Goal: Task Accomplishment & Management: Manage account settings

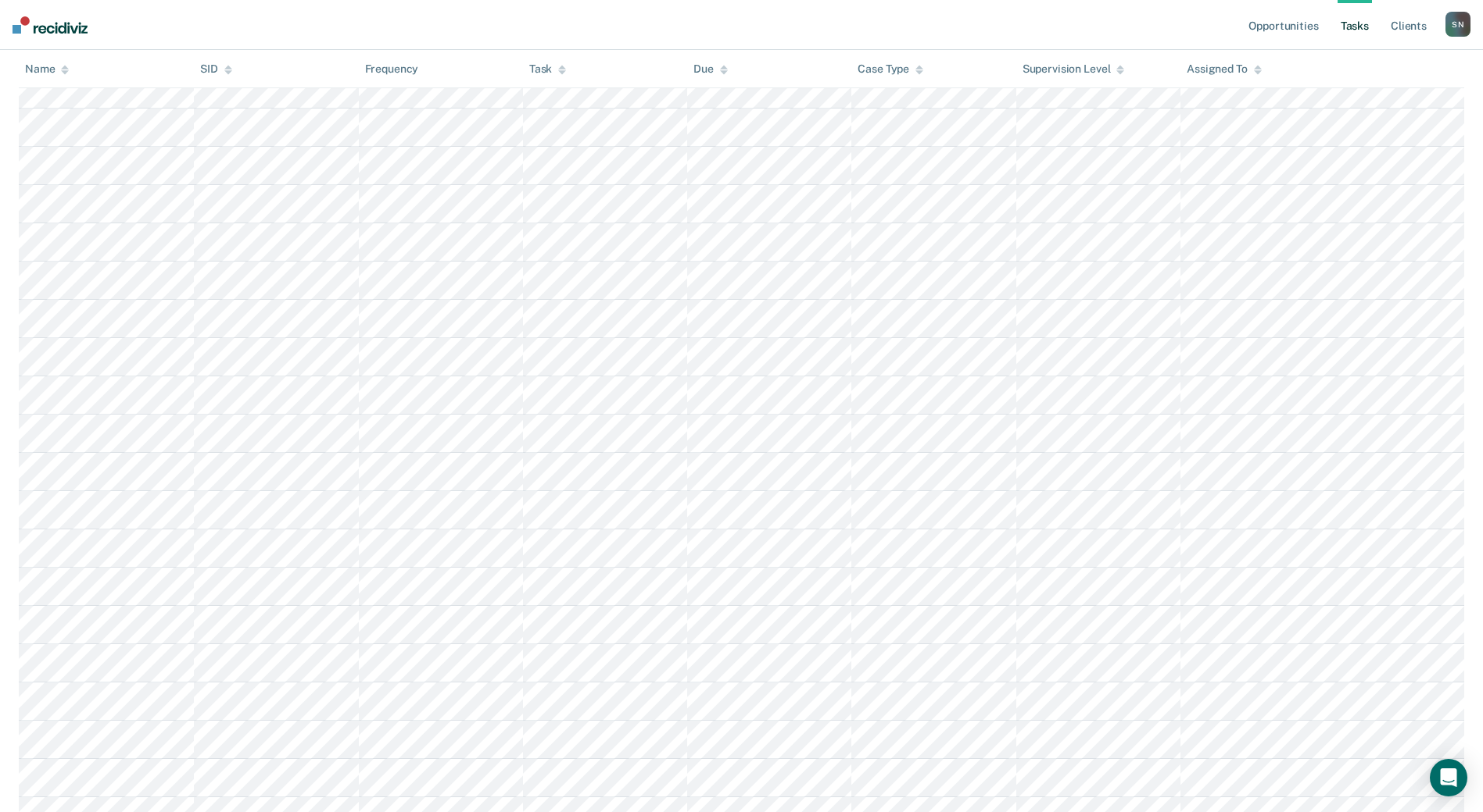
scroll to position [43, 0]
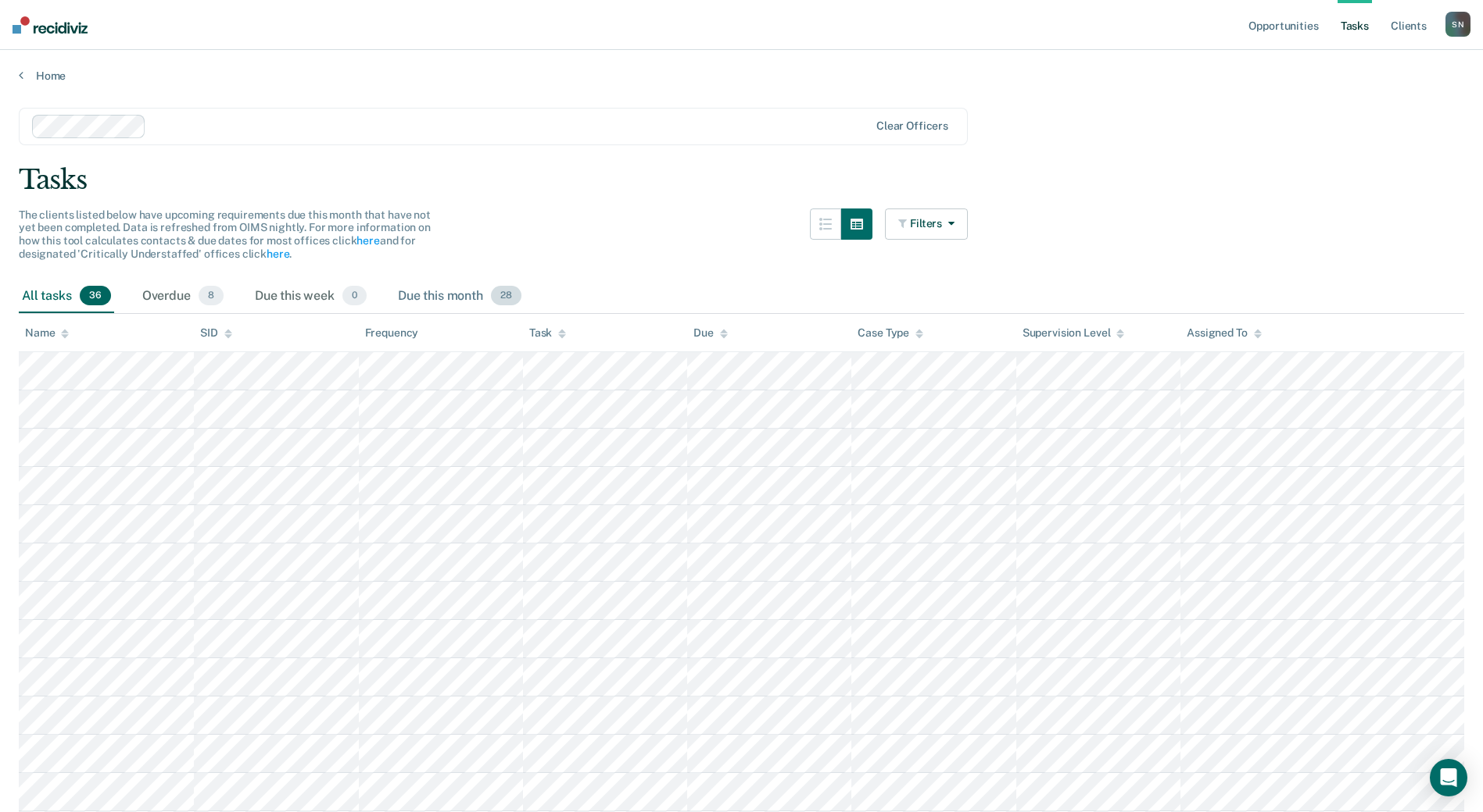
click at [405, 293] on div "Due this month 28" at bounding box center [459, 296] width 130 height 35
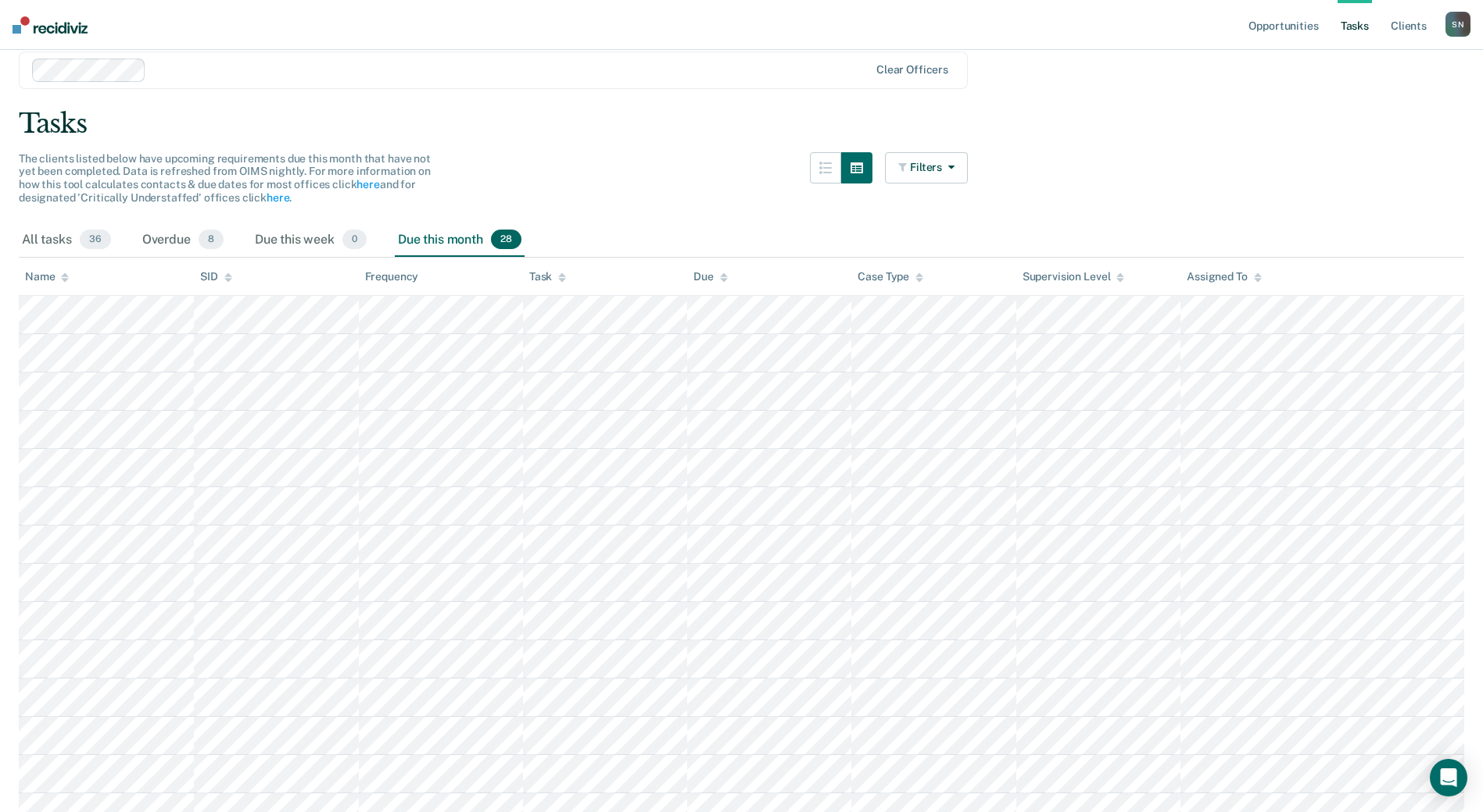
scroll to position [50, 0]
